Goal: Task Accomplishment & Management: Complete application form

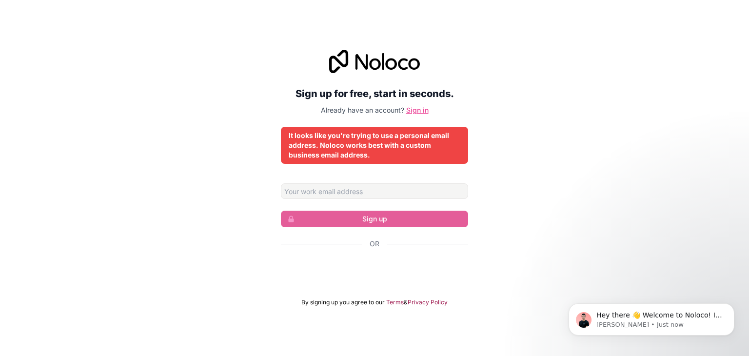
click at [417, 108] on link "Sign in" at bounding box center [417, 110] width 22 height 8
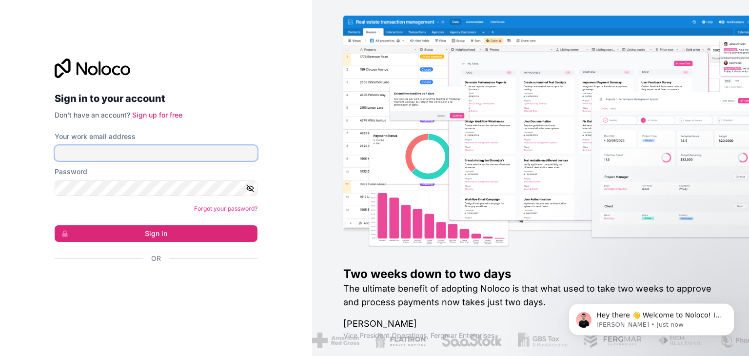
click at [130, 156] on input "Your work email address" at bounding box center [156, 153] width 203 height 16
click at [157, 117] on link "Sign up for free" at bounding box center [157, 115] width 50 height 8
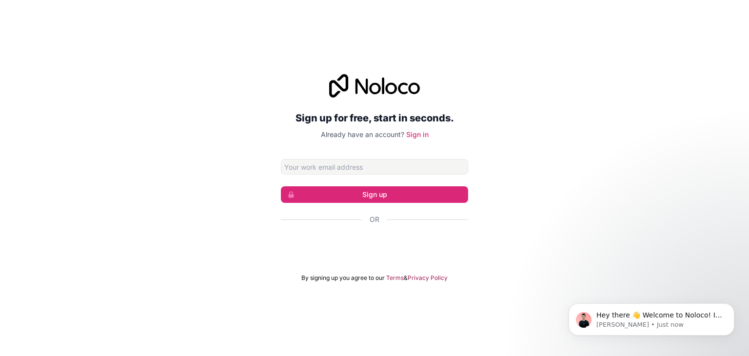
click at [72, 176] on div "Sign up for free, start in seconds. Already have an account? Sign in Sign up Or…" at bounding box center [374, 177] width 749 height 235
